Goal: Task Accomplishment & Management: Complete application form

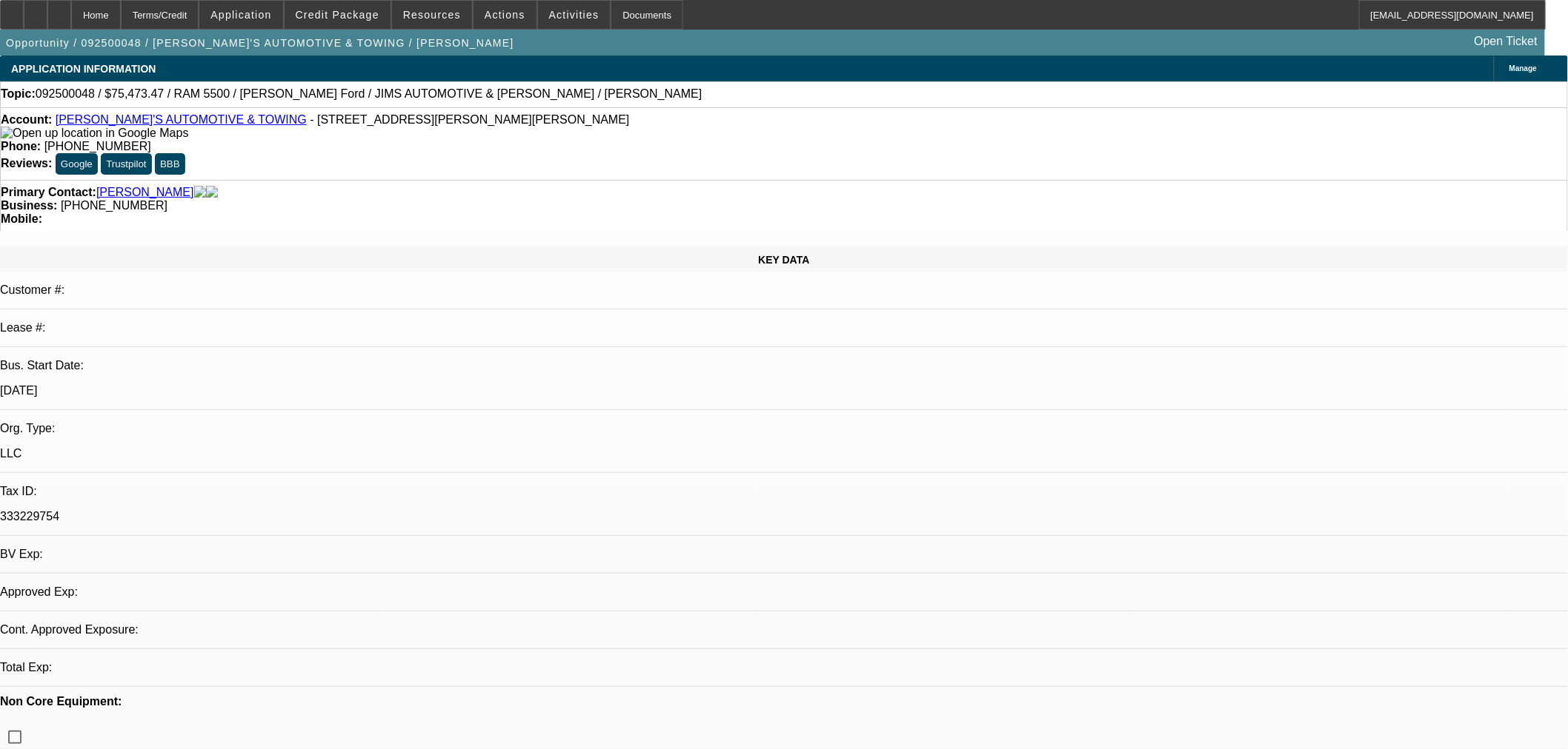
select select "0"
select select "3"
select select "0"
select select "6"
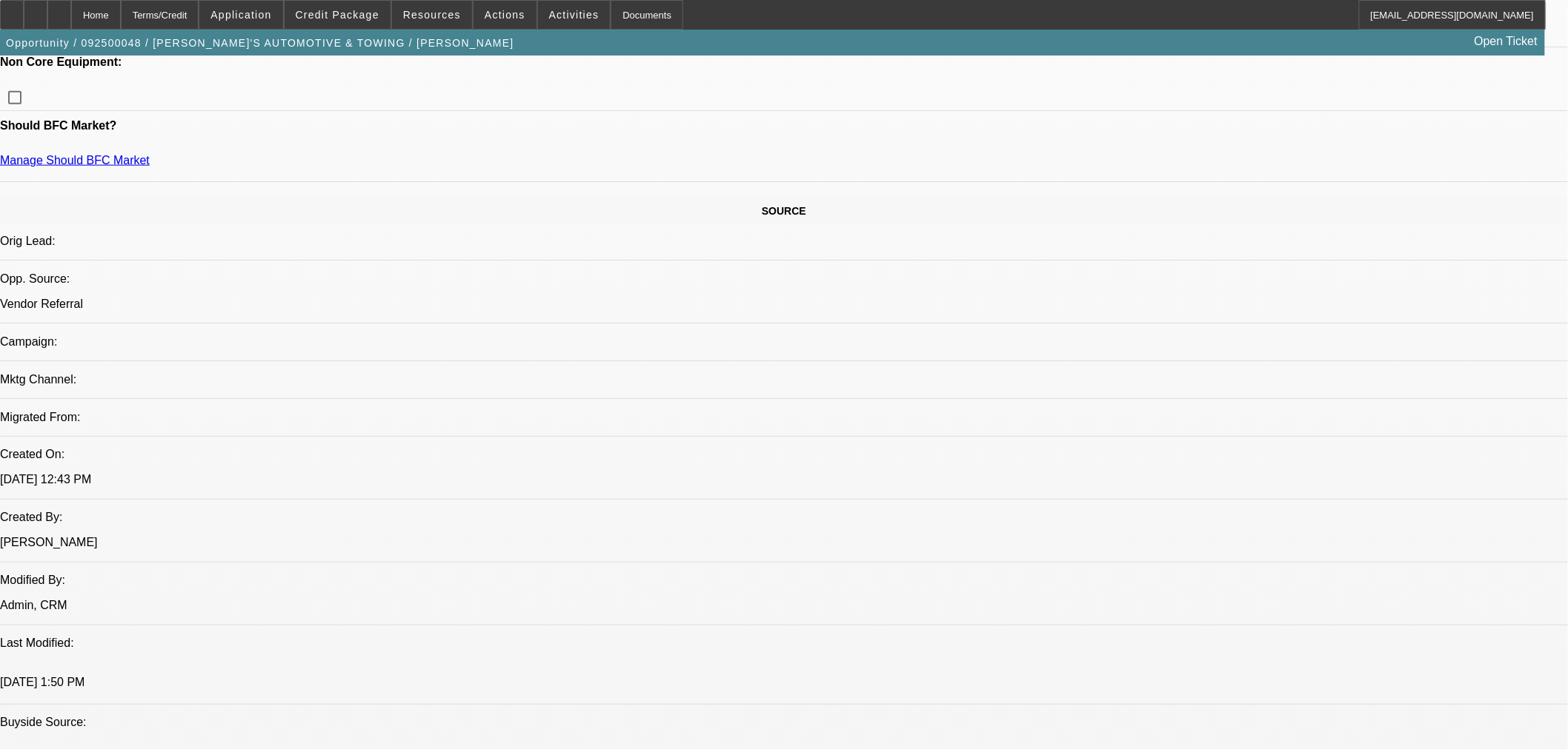
scroll to position [329, 0]
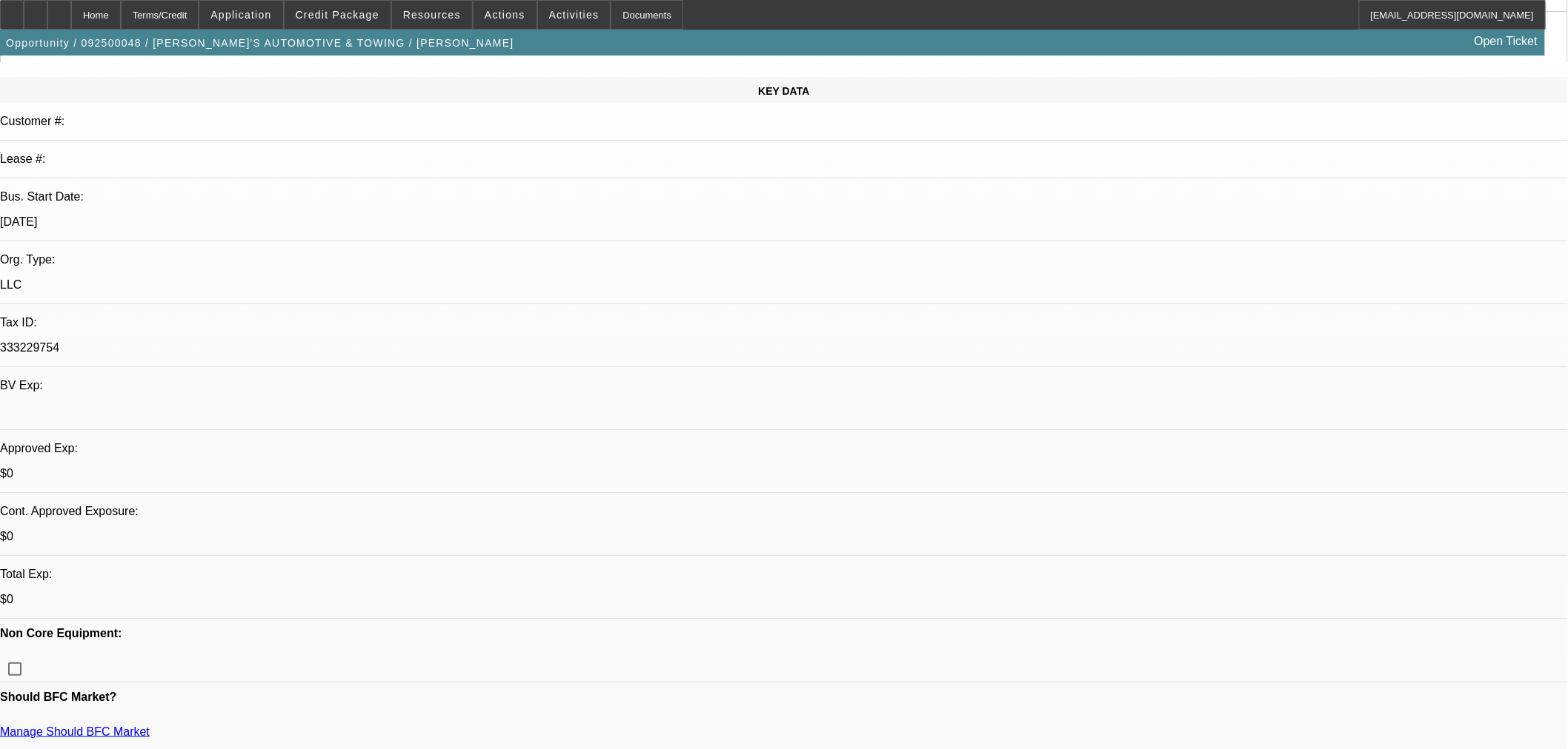
scroll to position [0, 0]
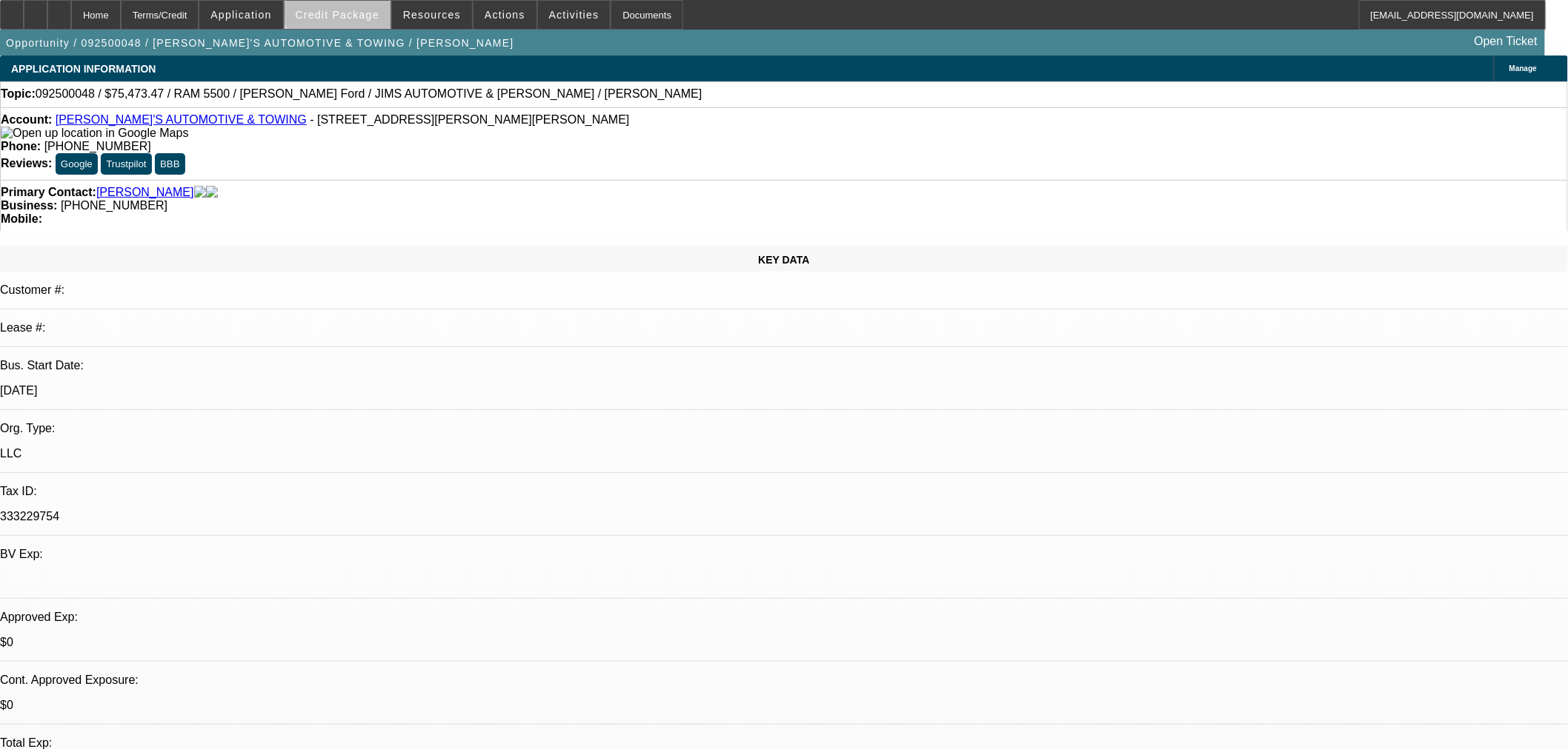
click at [364, 10] on span "Credit Package" at bounding box center [337, 15] width 84 height 12
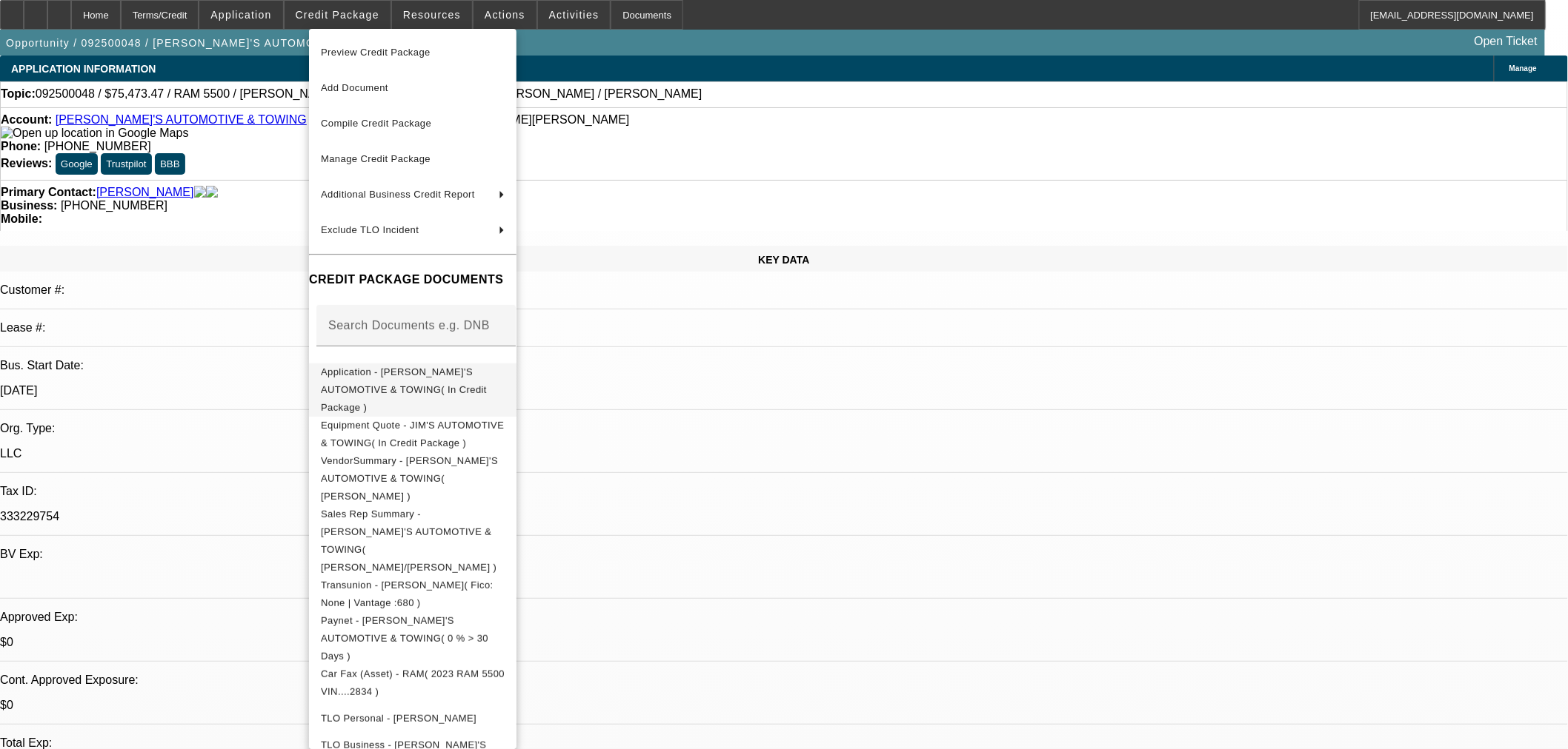
click at [397, 385] on button "Application - [PERSON_NAME]'S AUTOMOTIVE & TOWING( In Credit Package )" at bounding box center [412, 389] width 207 height 53
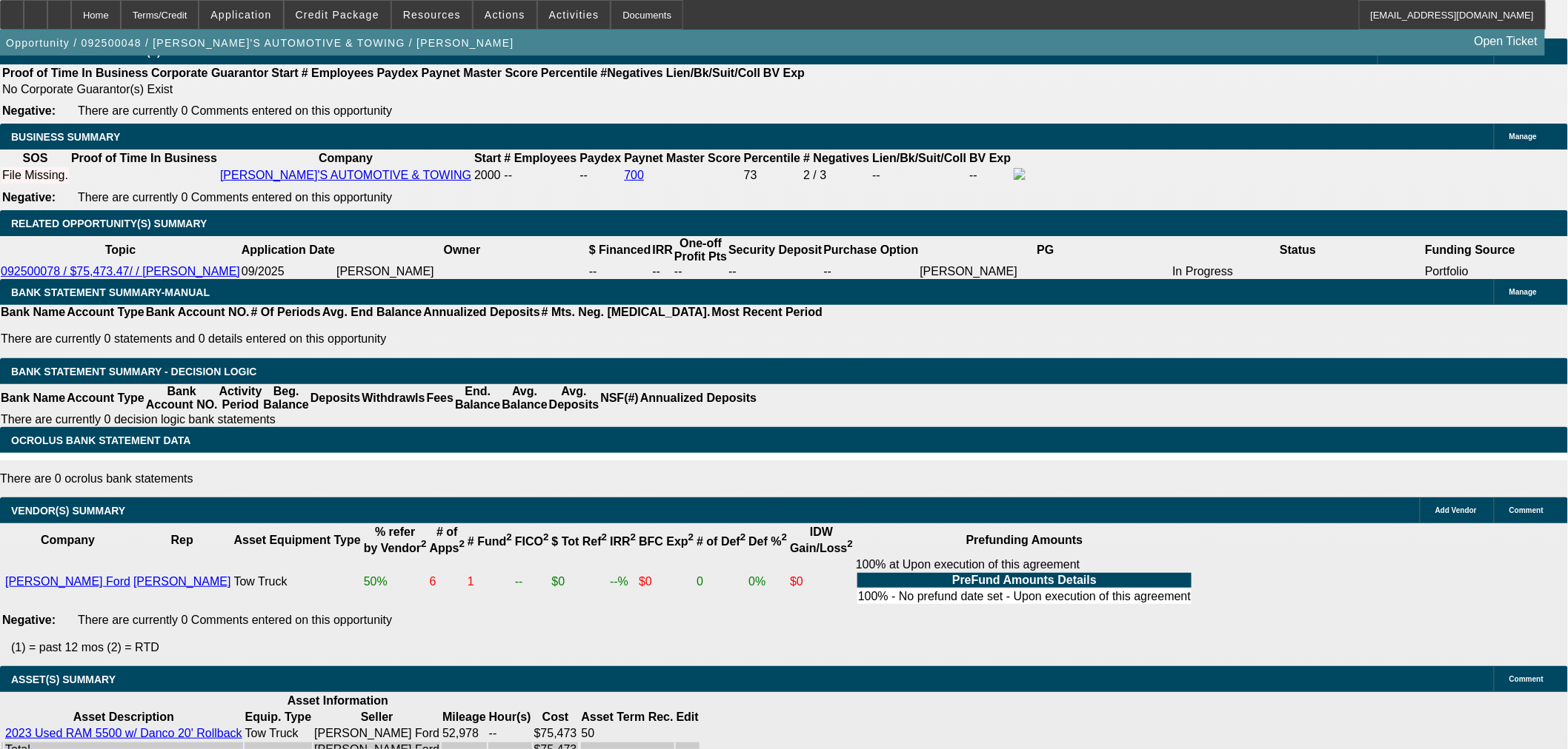
select select "6"
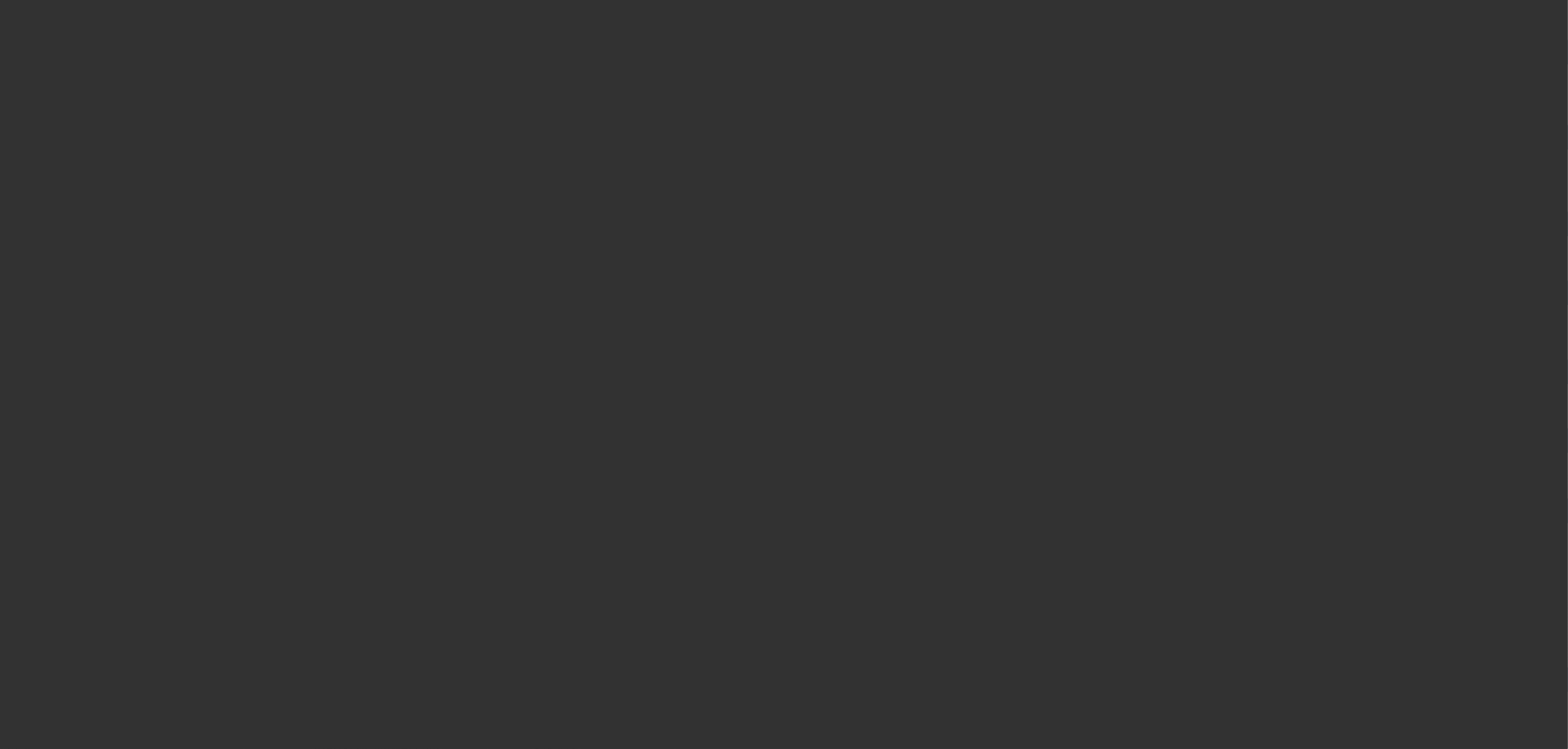
scroll to position [0, 0]
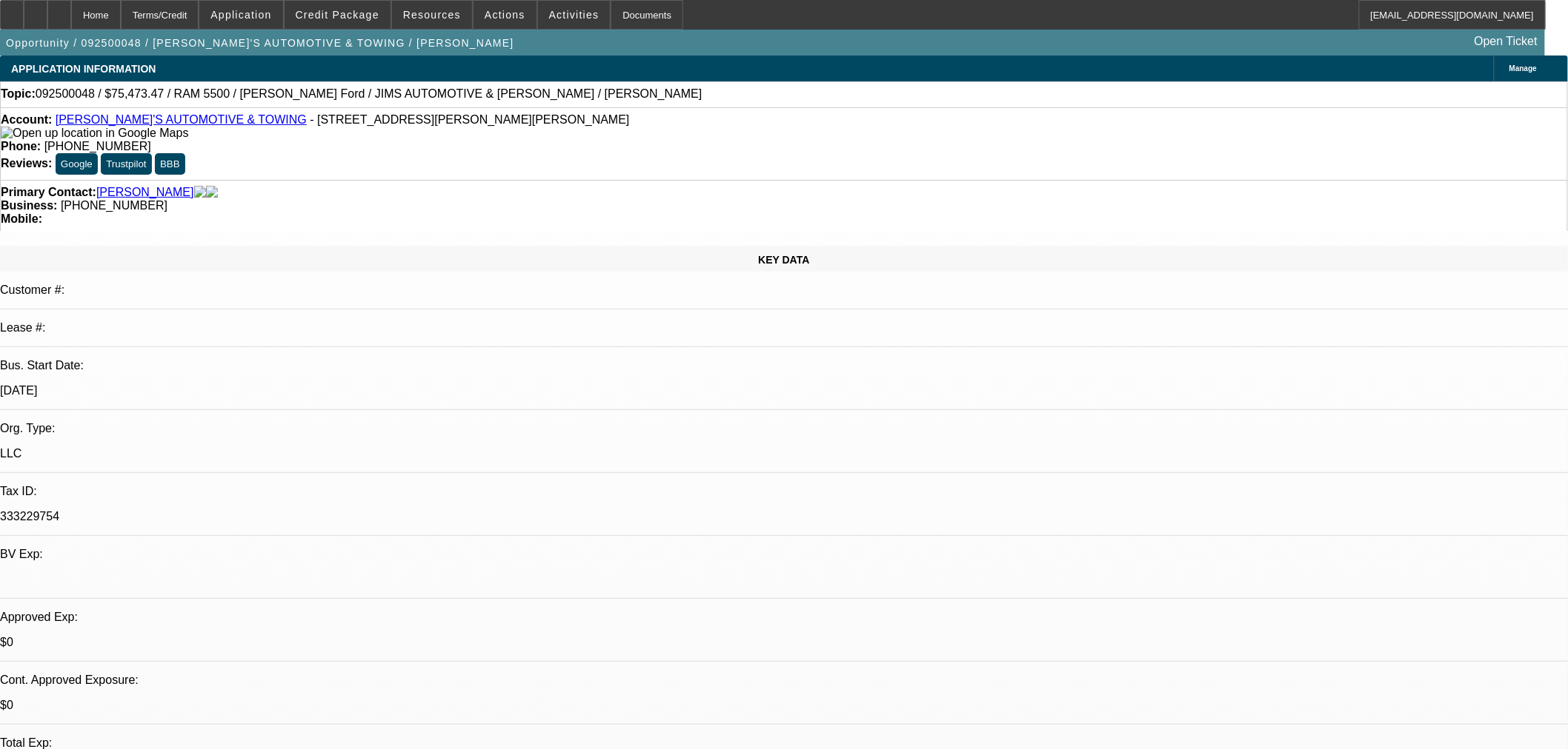
type textarea "PERSONAL CREDIT TOO POOR, THIS IS NOT A UNIFI OR OTHER A SOURCE DEAL"
checkbox input "true"
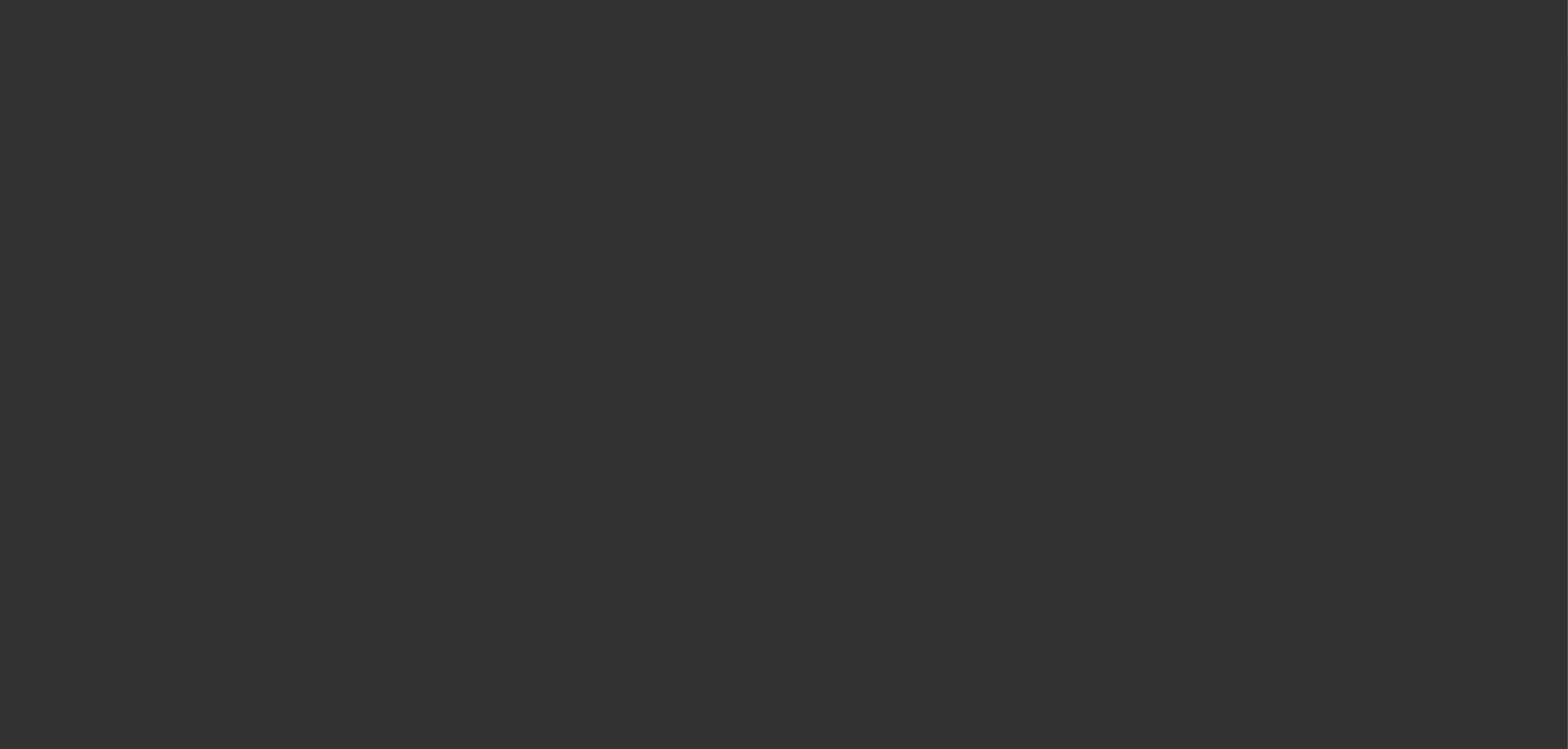
select select "0"
select select "3"
select select "0"
select select "6"
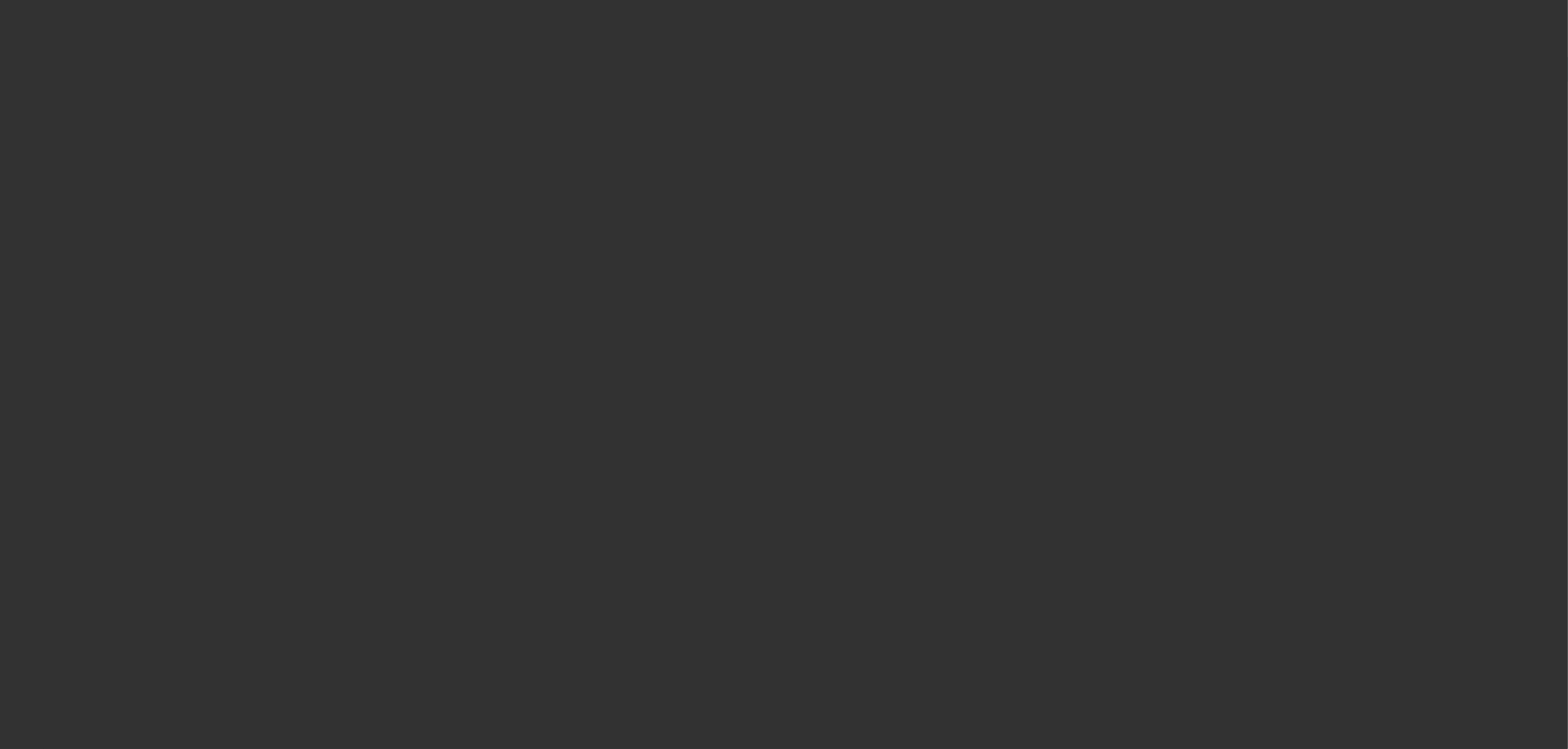
select select "0"
select select "3"
select select "0"
select select "6"
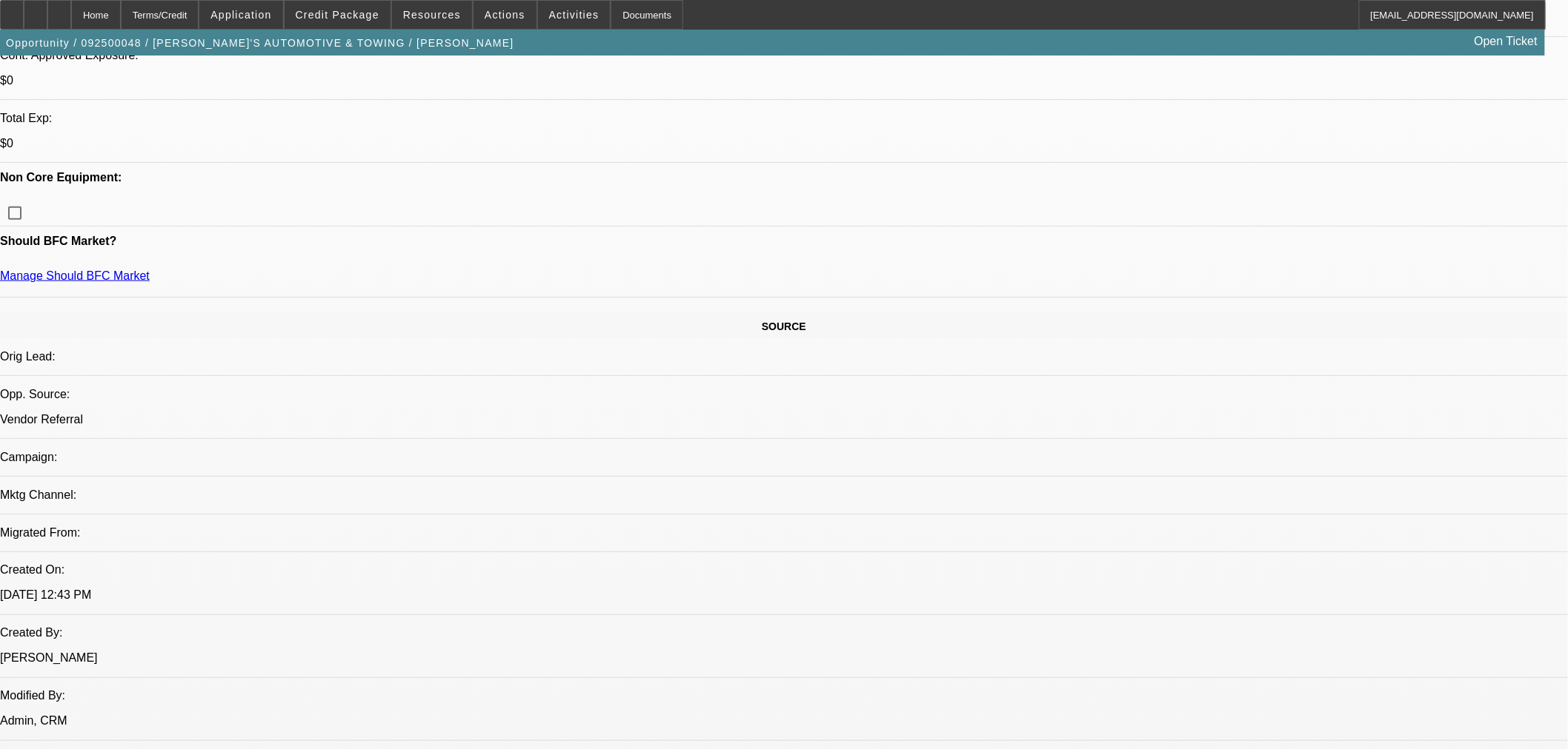
scroll to position [493, 0]
